Goal: Find specific page/section: Find specific page/section

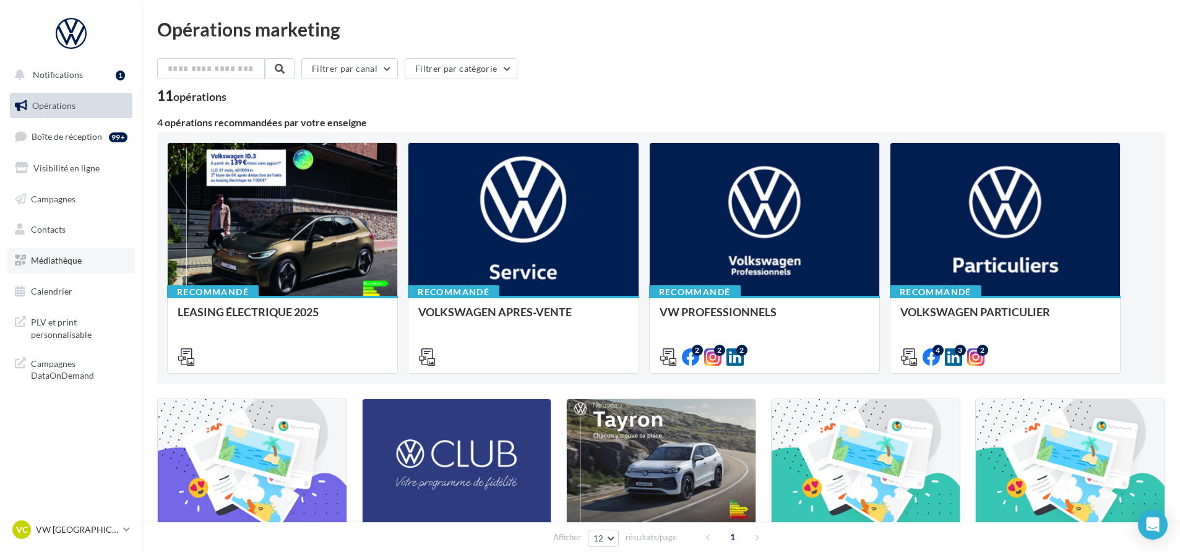
click at [72, 258] on span "Médiathèque" at bounding box center [56, 260] width 51 height 11
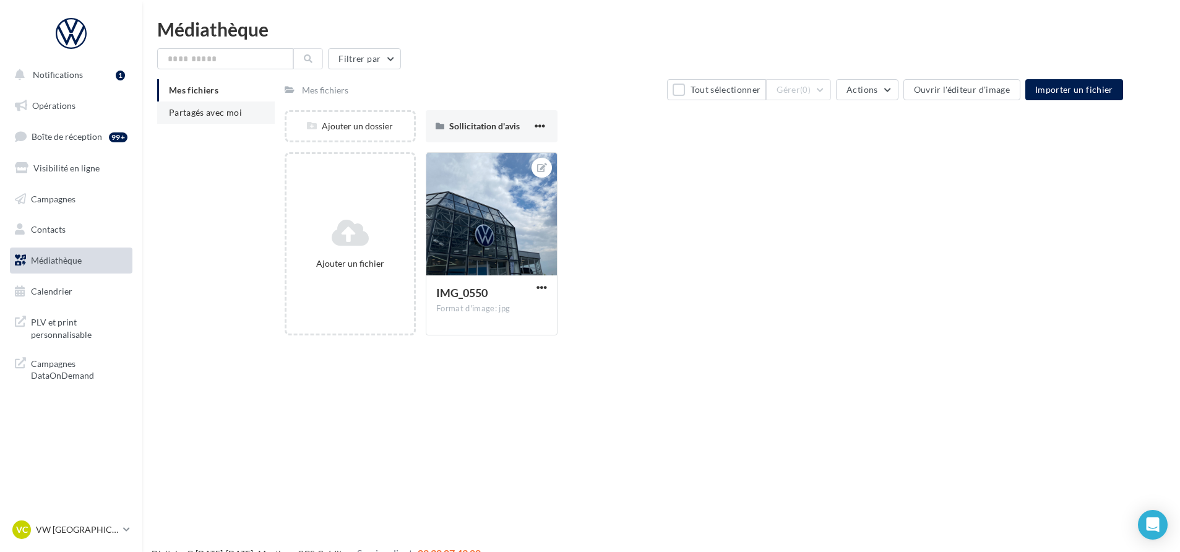
click at [207, 118] on li "Partagés avec moi" at bounding box center [216, 112] width 118 height 22
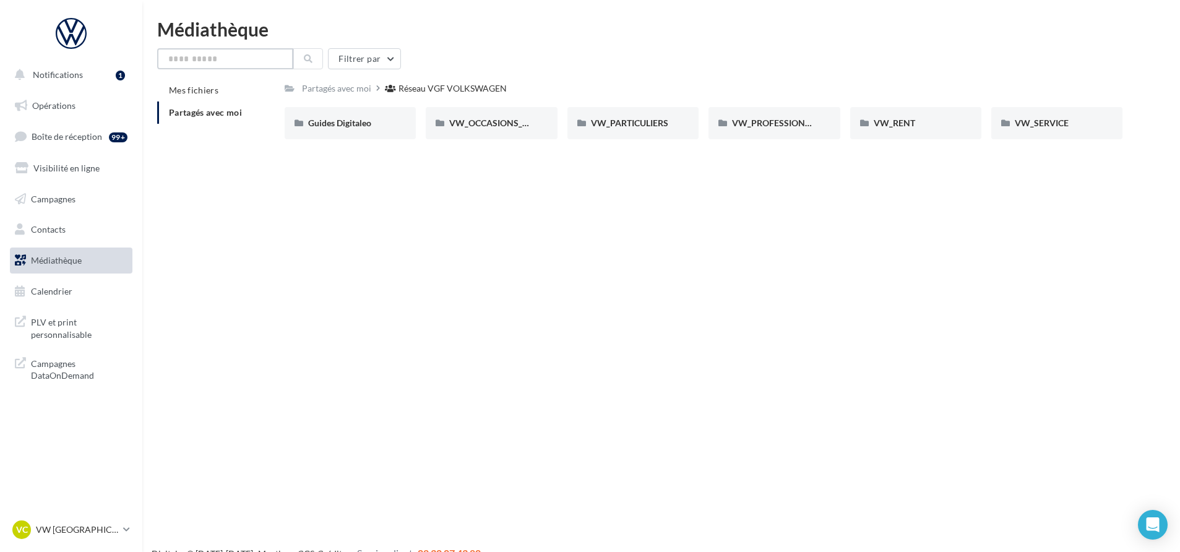
click at [235, 60] on input "text" at bounding box center [225, 58] width 136 height 21
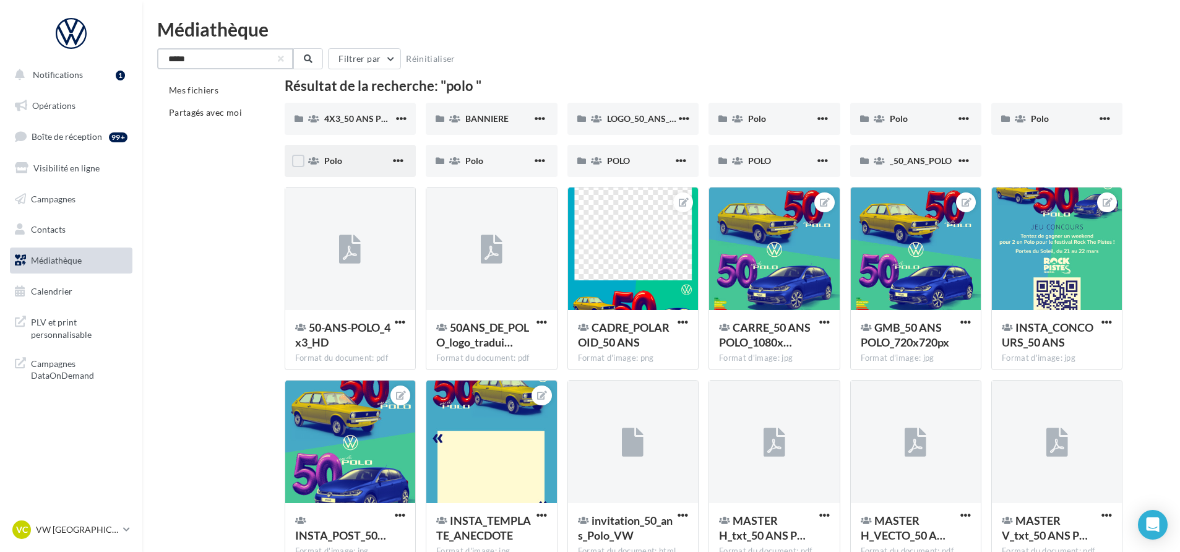
type input "****"
click at [330, 166] on div "Polo" at bounding box center [357, 161] width 66 height 12
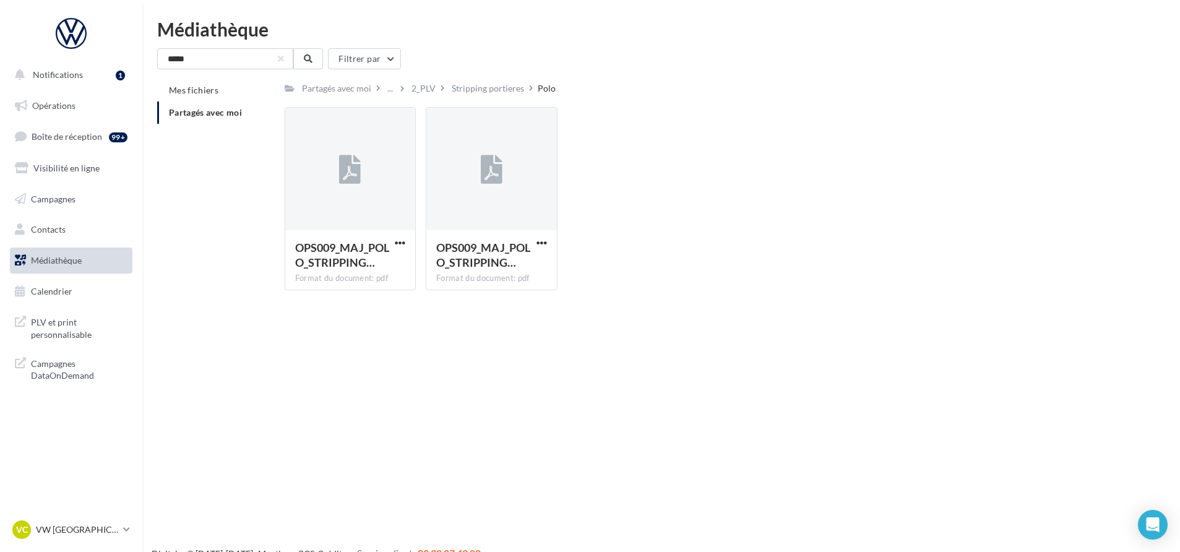
click at [195, 113] on span "Partagés avec moi" at bounding box center [205, 112] width 73 height 11
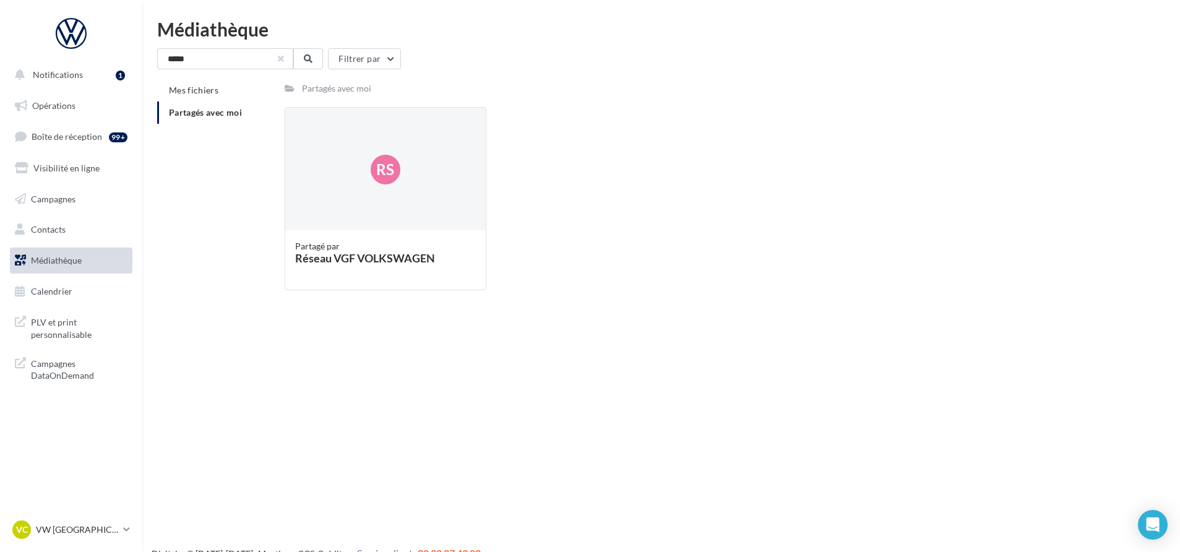
click at [283, 60] on button "button" at bounding box center [280, 58] width 5 height 5
click at [384, 216] on div "Rs" at bounding box center [385, 170] width 201 height 124
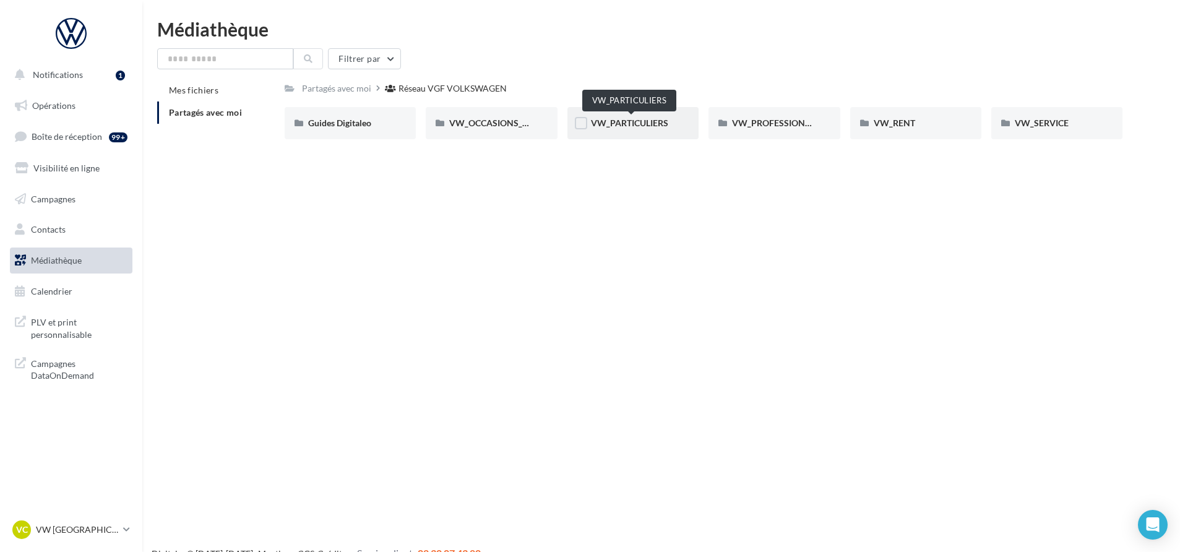
click at [666, 122] on span "VW_PARTICULIERS" at bounding box center [629, 123] width 77 height 11
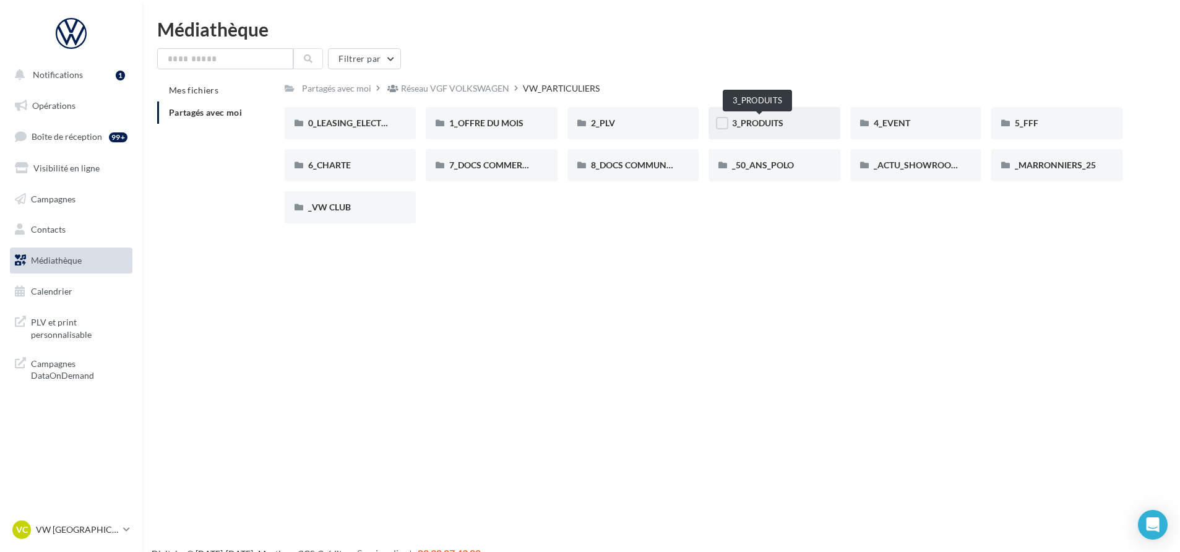
click at [749, 118] on span "3_PRODUITS" at bounding box center [757, 123] width 51 height 11
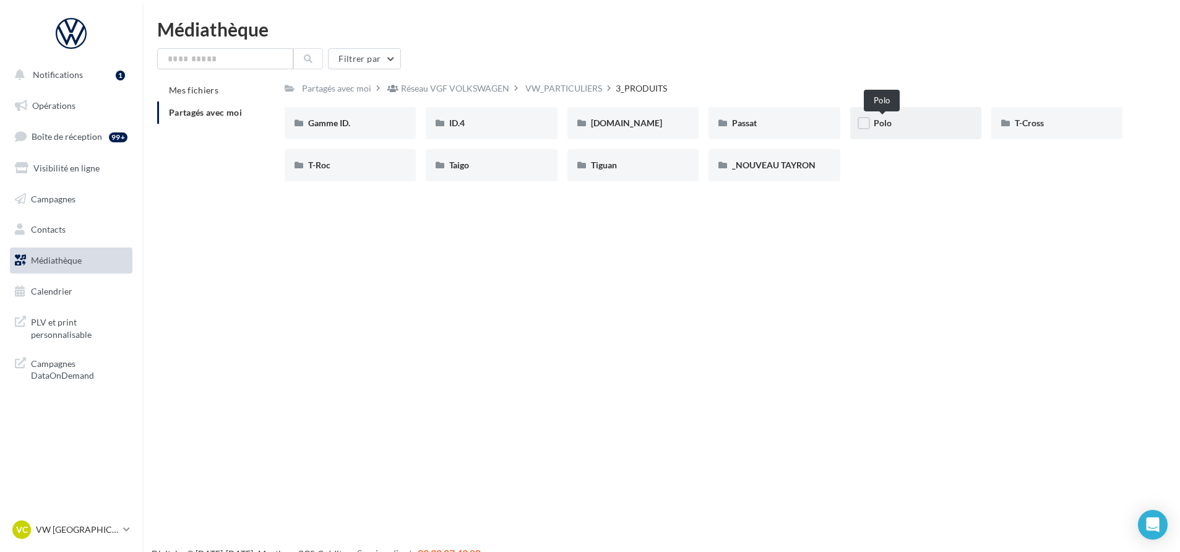
click at [876, 118] on span "Polo" at bounding box center [882, 123] width 18 height 11
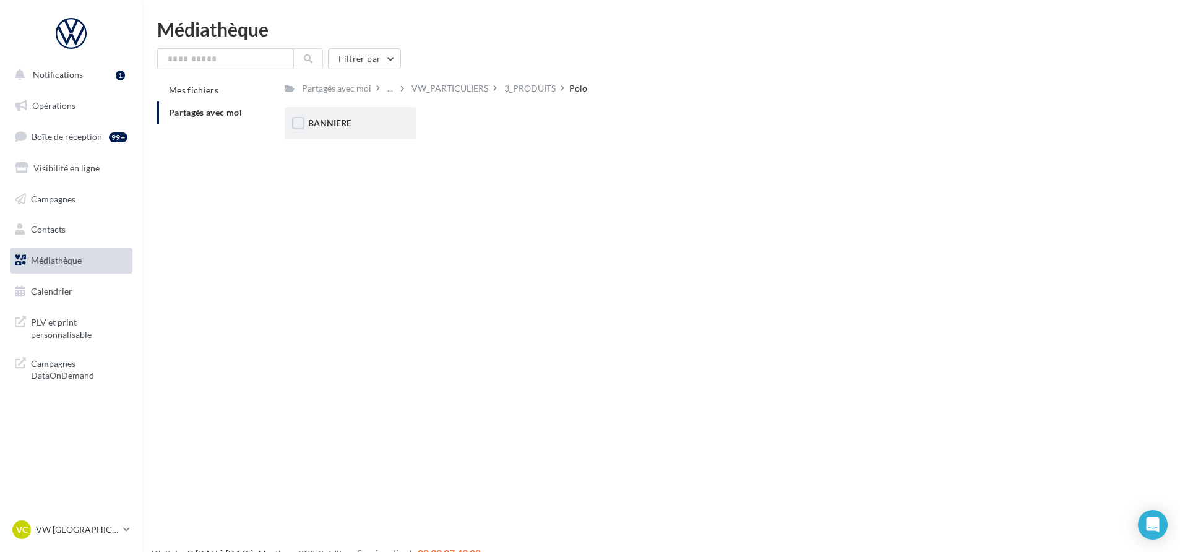
click at [338, 124] on span "BANNIERE" at bounding box center [329, 123] width 43 height 11
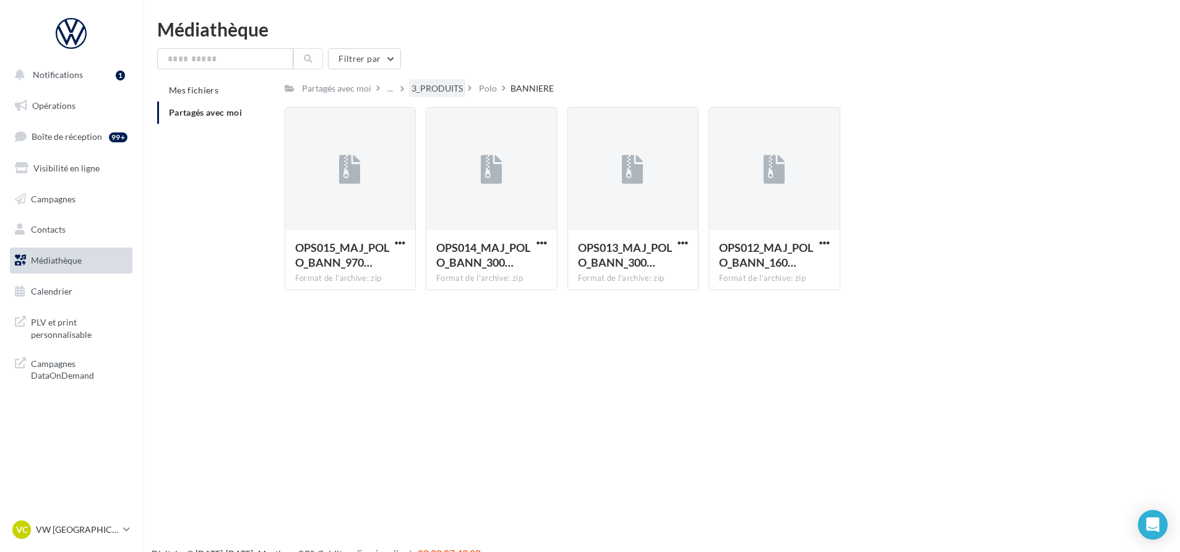
click at [460, 90] on div "3_PRODUITS" at bounding box center [436, 88] width 51 height 12
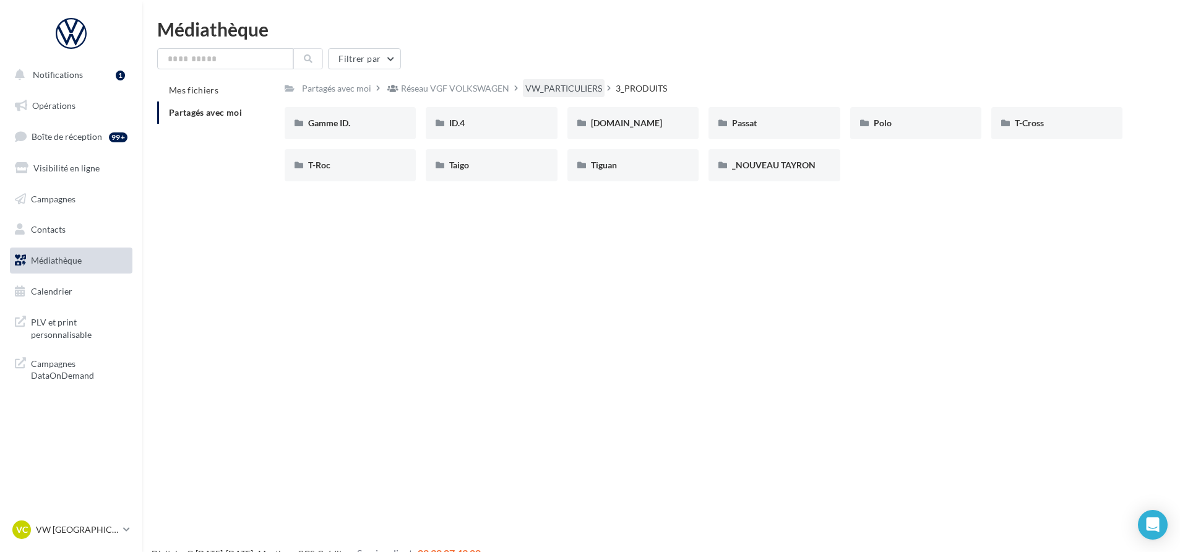
click at [581, 88] on div "VW_PARTICULIERS" at bounding box center [563, 88] width 77 height 12
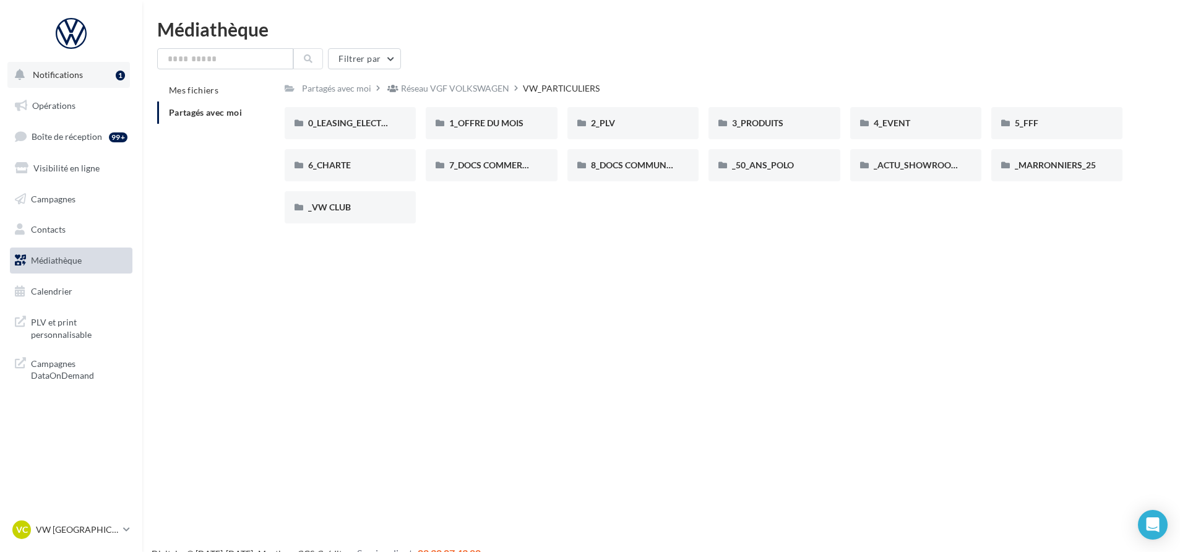
click at [68, 85] on button "Notifications 1" at bounding box center [68, 75] width 122 height 26
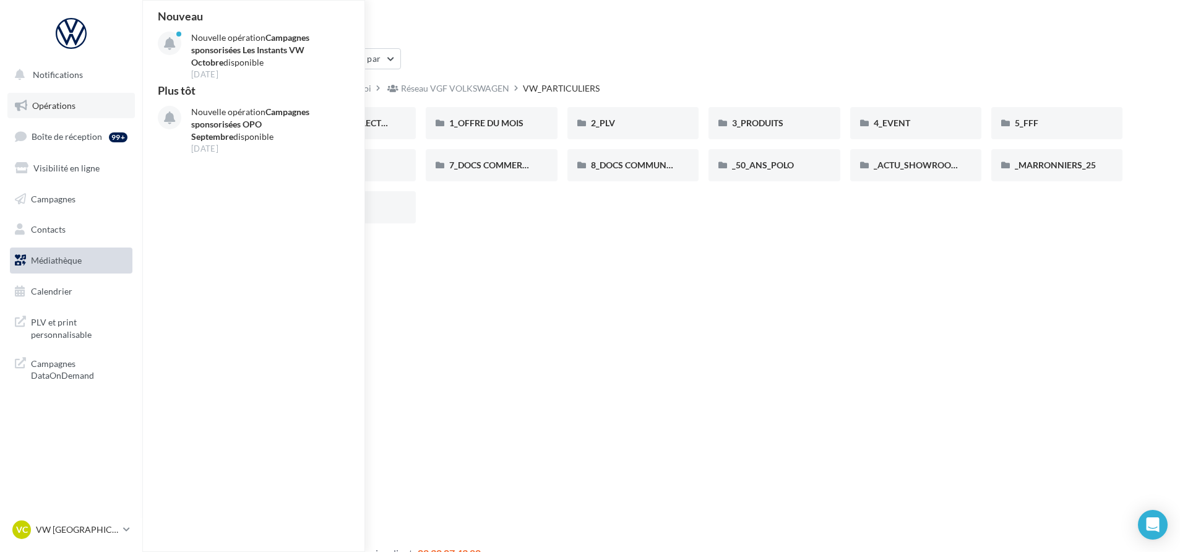
click at [66, 104] on span "Opérations" at bounding box center [53, 105] width 43 height 11
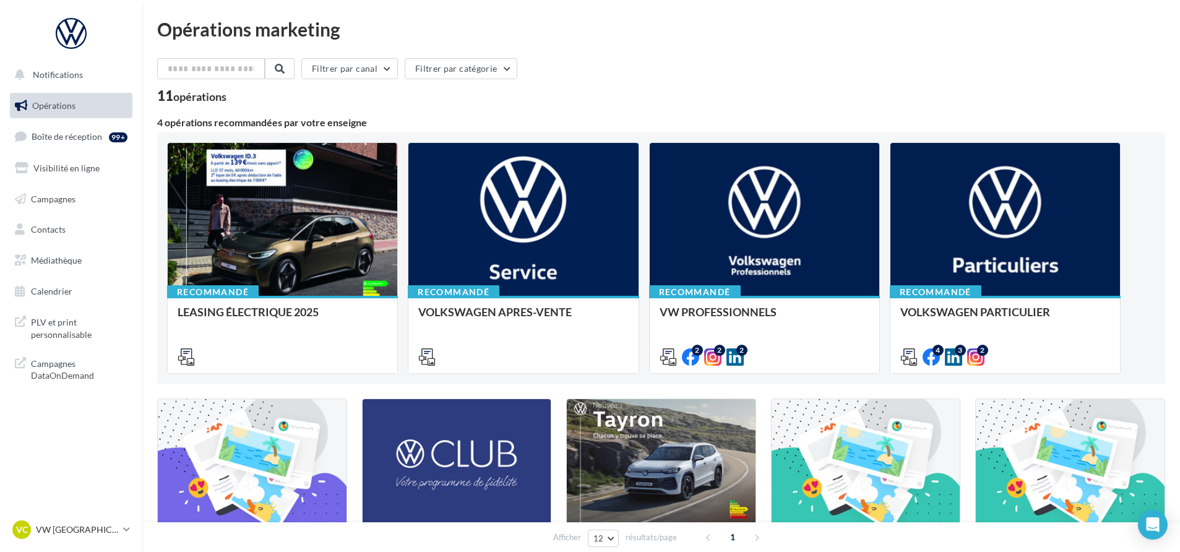
click at [758, 106] on div "Filtrer par canal Filtrer par catégorie 11 opérations 4 opérations recommandées…" at bounding box center [661, 459] width 1008 height 803
